Goal: Task Accomplishment & Management: Use online tool/utility

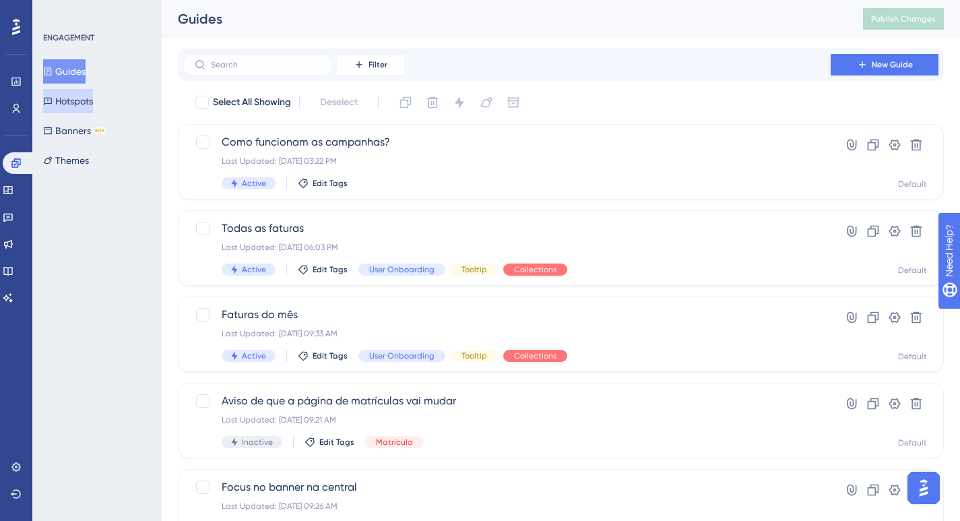
click at [72, 98] on button "Hotspots" at bounding box center [68, 101] width 50 height 24
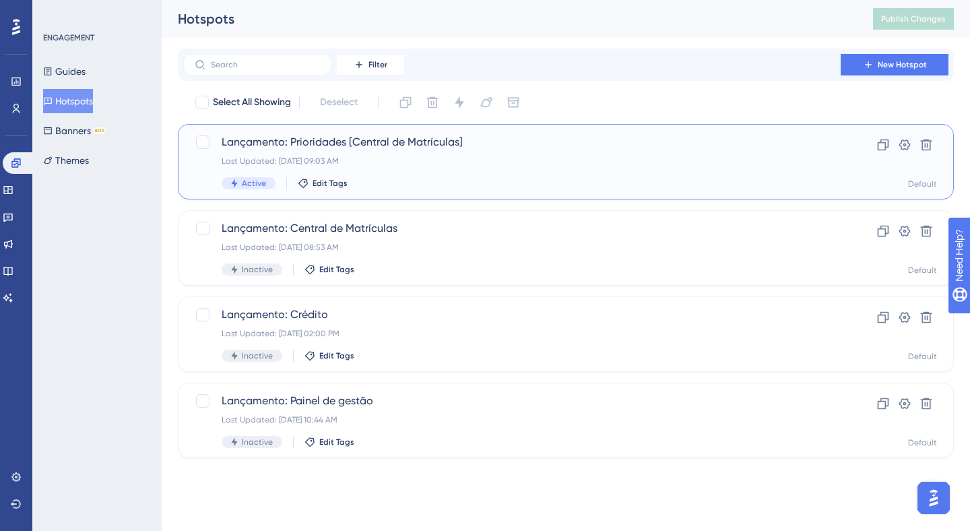
click at [448, 150] on span "Lançamento: Prioridades [Central de Matrículas]" at bounding box center [512, 142] width 581 height 16
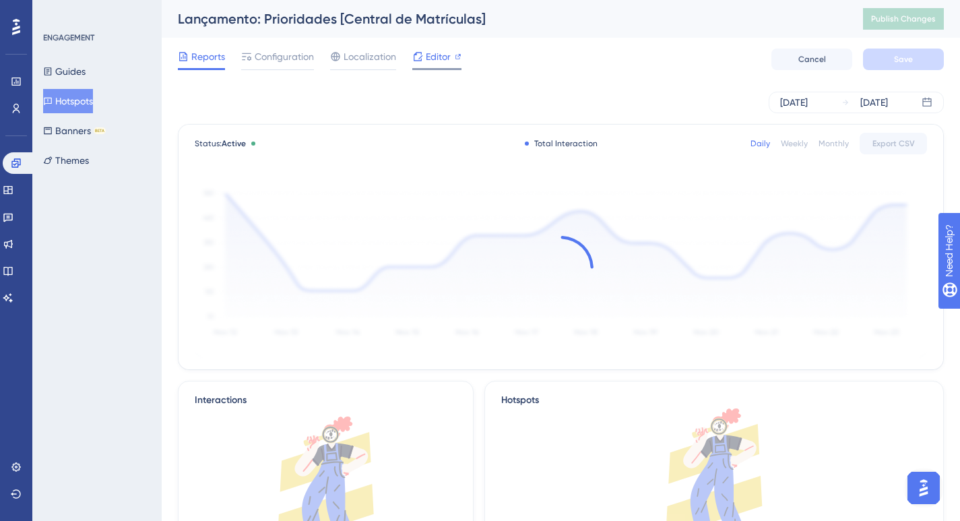
click at [416, 55] on icon at bounding box center [418, 56] width 9 height 9
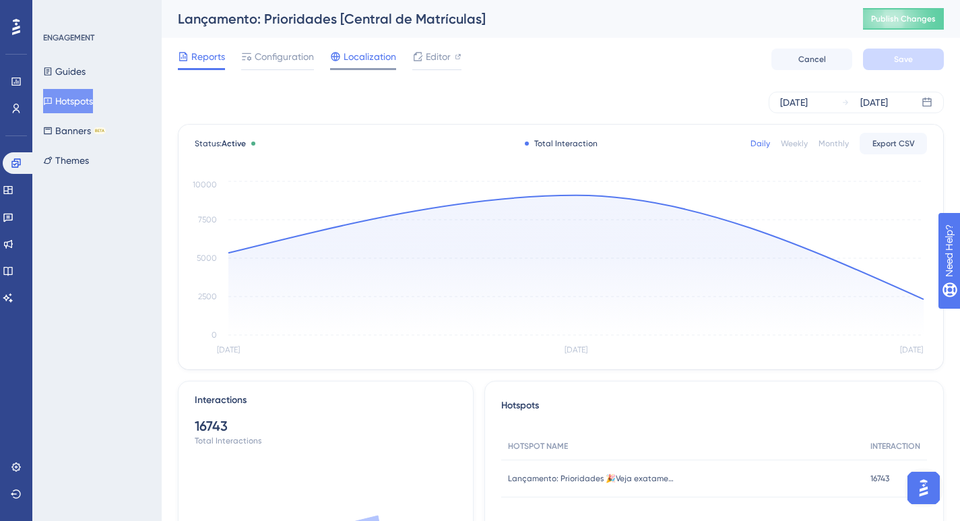
click at [354, 60] on span "Localization" at bounding box center [370, 57] width 53 height 16
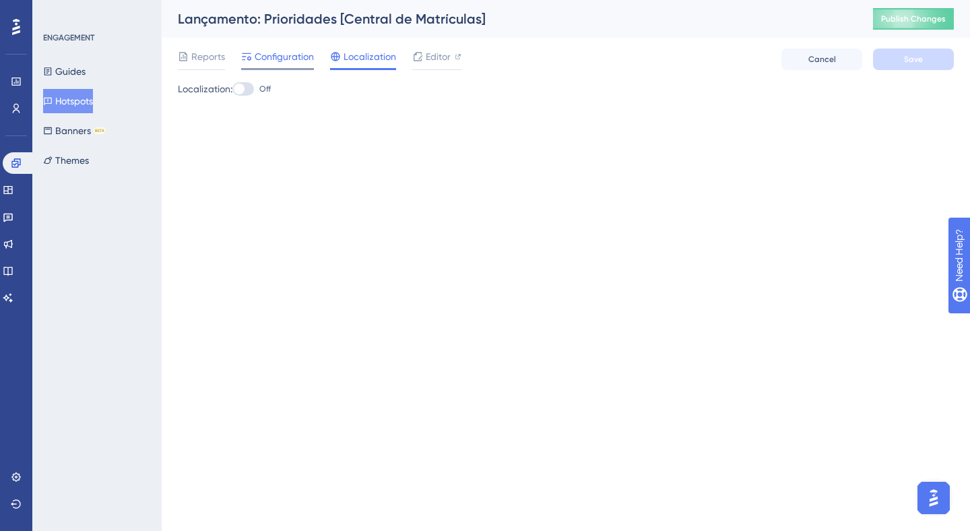
click at [286, 58] on span "Configuration" at bounding box center [284, 57] width 59 height 16
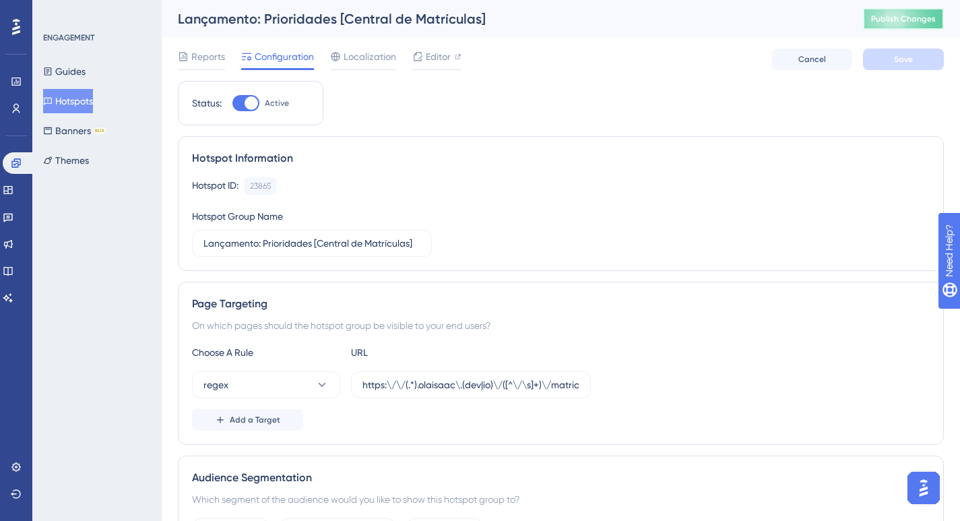
click at [896, 22] on span "Publish Changes" at bounding box center [903, 18] width 65 height 11
